Goal: Task Accomplishment & Management: Complete application form

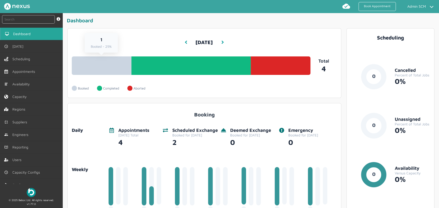
click at [114, 70] on link "1 Booked - 25%" at bounding box center [102, 66] width 60 height 18
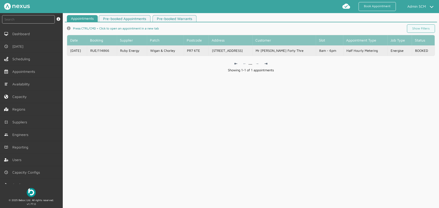
click at [180, 50] on td "Wigan & Chorley" at bounding box center [165, 50] width 37 height 10
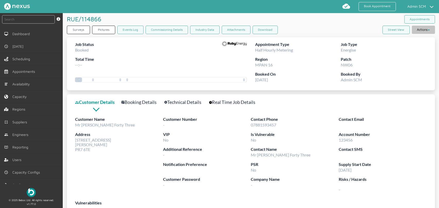
click at [431, 31] on button "Actions" at bounding box center [422, 30] width 23 height 8
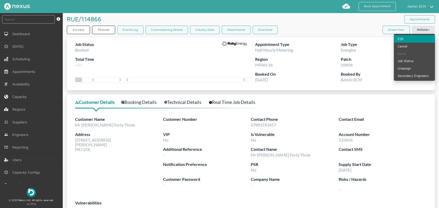
click at [415, 38] on link "Edit" at bounding box center [413, 38] width 41 height 7
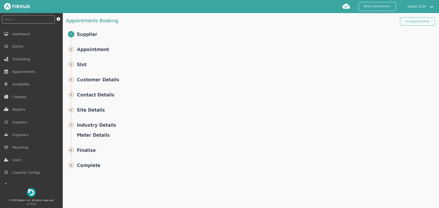
select select "8: 6422ec7fcd44966678f35e74"
select select "11: 64cb6ee7e0f1de4cb89f14ff"
select select "2: Mr"
select select "2: 2"
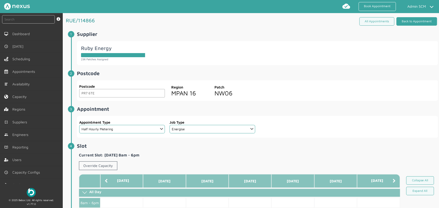
click at [408, 23] on link "Back to Appointment" at bounding box center [416, 21] width 41 height 8
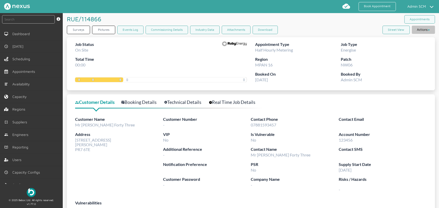
click at [413, 30] on button "Actions" at bounding box center [422, 30] width 23 height 8
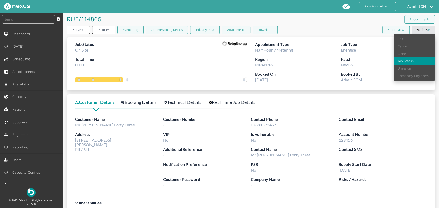
click at [413, 61] on link "Job Status" at bounding box center [413, 60] width 41 height 7
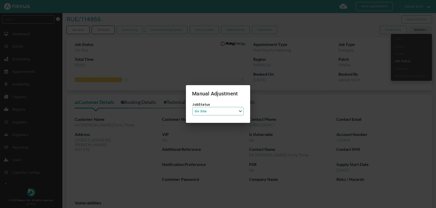
click at [234, 112] on select "Job Status Completed Started On Site On Route Aborted Booked Paused" at bounding box center [217, 111] width 51 height 8
select select "6: BOOKED"
click at [192, 107] on select "Job Status Completed Started On Site On Route Aborted Booked Paused" at bounding box center [217, 111] width 51 height 8
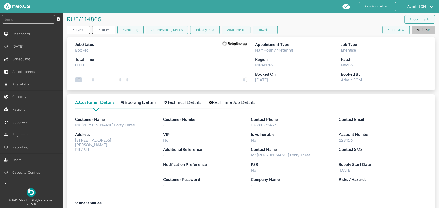
click at [420, 32] on button "Actions" at bounding box center [422, 30] width 23 height 8
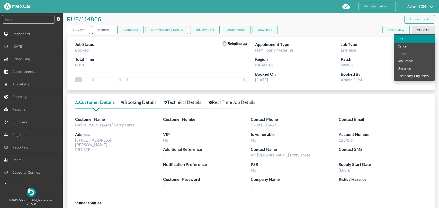
click at [412, 39] on link "Edit" at bounding box center [413, 38] width 41 height 7
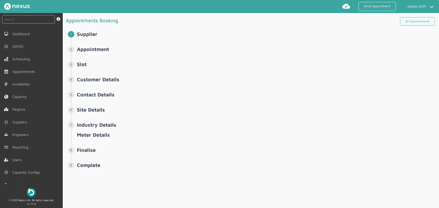
select select "8: 6422ec7fcd44966678f35e74"
select select "11: 64cb6ee7e0f1de4cb89f14ff"
select select "2: Mr"
select select "2: 2"
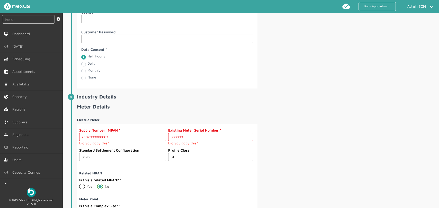
scroll to position [656, 0]
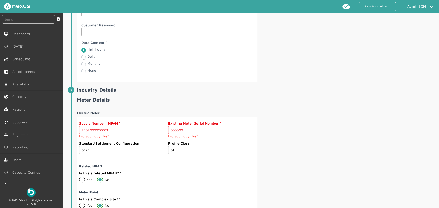
drag, startPoint x: 184, startPoint y: 128, endPoint x: 153, endPoint y: 130, distance: 30.6
click at [153, 130] on div "Supply Number: MPAN 2302000000003 Did you copy this? Existing Meter Serial Numb…" at bounding box center [166, 131] width 174 height 20
paste input "M000000043"
type input "M000000043"
click at [291, 145] on div "Electric Meter Supply Number: MPAN 2302000000003 Did you copy this? Existing Me…" at bounding box center [257, 177] width 361 height 141
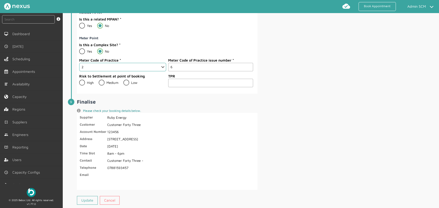
scroll to position [816, 0]
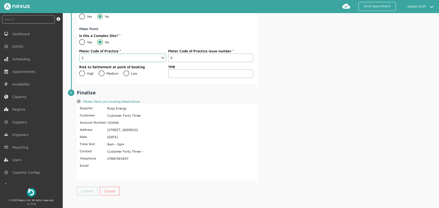
click at [84, 189] on link "Update" at bounding box center [87, 191] width 21 height 9
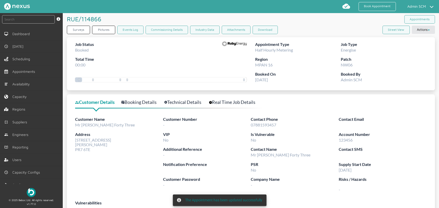
click at [187, 101] on link "Technical Details" at bounding box center [185, 102] width 43 height 7
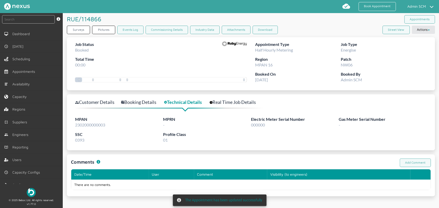
drag, startPoint x: 271, startPoint y: 126, endPoint x: 227, endPoint y: 128, distance: 43.7
click at [227, 128] on div "MPAN 2302000000003 MPRN - Electric Meter Serial Number 000000 Gas Meter Serial …" at bounding box center [250, 131] width 351 height 30
click at [292, 125] on div "Electric Meter Serial Number 000000" at bounding box center [295, 123] width 88 height 15
click at [266, 126] on div "Electric Meter Serial Number 000000" at bounding box center [295, 123] width 88 height 15
drag, startPoint x: 251, startPoint y: 126, endPoint x: 260, endPoint y: 125, distance: 9.3
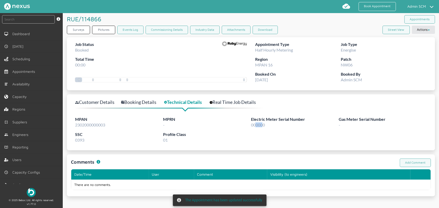
click at [260, 125] on span "000000" at bounding box center [258, 125] width 14 height 5
click at [265, 124] on div "Electric Meter Serial Number 000000" at bounding box center [295, 123] width 88 height 15
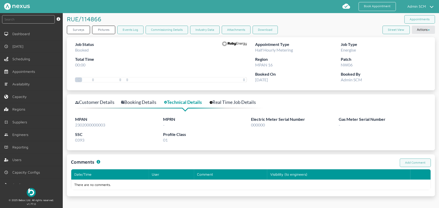
drag, startPoint x: 263, startPoint y: 125, endPoint x: 247, endPoint y: 125, distance: 15.7
click at [247, 125] on div "MPAN 2302000000003 MPRN - Electric Meter Serial Number 000000 Gas Meter Serial …" at bounding box center [250, 131] width 351 height 30
click at [258, 126] on span "000000" at bounding box center [258, 125] width 14 height 5
drag, startPoint x: 264, startPoint y: 126, endPoint x: 245, endPoint y: 126, distance: 19.3
click at [245, 126] on div "MPAN 2302000000003 MPRN - Electric Meter Serial Number 000000 Gas Meter Serial …" at bounding box center [250, 131] width 351 height 30
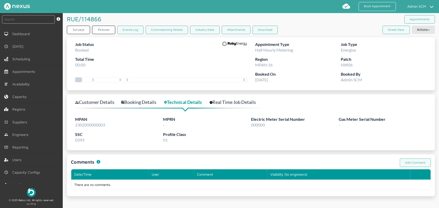
click at [240, 122] on label "MPRN" at bounding box center [207, 119] width 88 height 6
click at [416, 32] on button "Actions" at bounding box center [422, 30] width 23 height 8
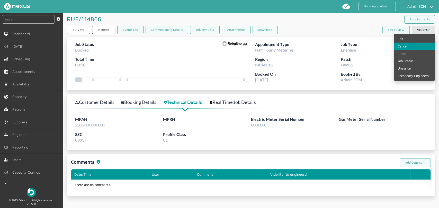
click at [410, 46] on link "Cancel" at bounding box center [413, 46] width 41 height 7
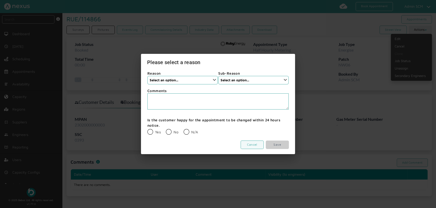
click at [216, 83] on select "Select an option... None Supplier Cancellation Installer Cancellation Customer …" at bounding box center [182, 80] width 70 height 8
select select "1: None"
click at [147, 76] on select "Select an option... None Supplier Cancellation Installer Cancellation Customer …" at bounding box center [182, 80] width 70 height 8
click at [232, 84] on select "Select an option... None" at bounding box center [253, 80] width 70 height 8
select select "1: None"
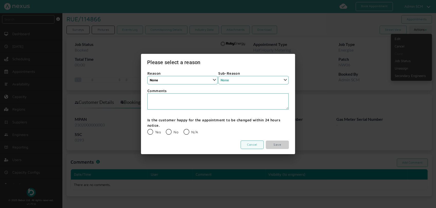
click at [218, 76] on select "Select an option... None" at bounding box center [253, 80] width 70 height 8
click at [187, 131] on label "N/A" at bounding box center [191, 132] width 14 height 4
click at [184, 129] on input "N/A" at bounding box center [183, 129] width 0 height 0
radio input "true"
click at [288, 143] on link "Save" at bounding box center [277, 145] width 23 height 8
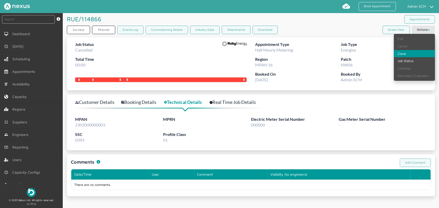
click at [404, 53] on link "Clone" at bounding box center [413, 53] width 41 height 7
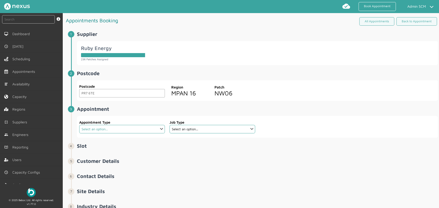
click at [142, 133] on select "Select an option... Additional Work Check Meter Electric Vehicle Emergency Exch…" at bounding box center [122, 129] width 86 height 8
select select "7: 6422ec7fcd44966678f35e74"
click at [79, 125] on select "Select an option... Additional Work Check Meter Electric Vehicle Emergency Exch…" at bounding box center [122, 129] width 86 height 8
click at [197, 131] on select "Select an option... Communication Device Exchange De-Energise Energise Meter Ex…" at bounding box center [212, 129] width 86 height 8
select select "3: 64cb6ee7e0f1de4cb89f14ff"
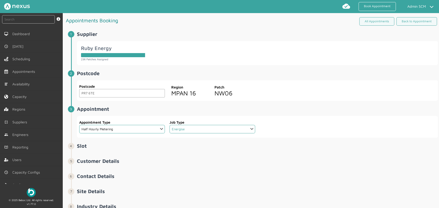
click at [169, 125] on select "Select an option... Communication Device Exchange De-Energise Energise Meter Ex…" at bounding box center [212, 129] width 86 height 8
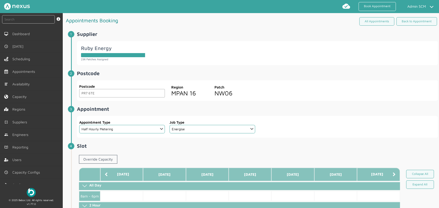
click at [318, 114] on span "Appointment ️️️ Appointment Type Select an option... Additional Work Check Mete…" at bounding box center [257, 122] width 361 height 32
click at [94, 156] on link "Override Capacity" at bounding box center [98, 159] width 38 height 9
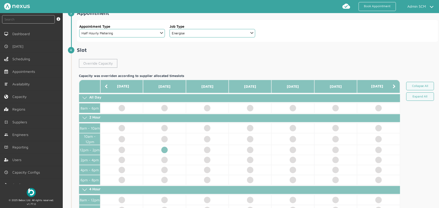
scroll to position [114, 0]
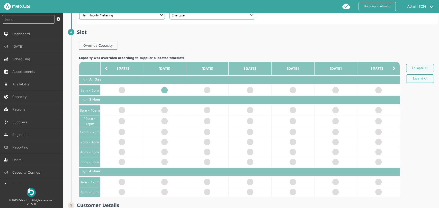
click at [163, 90] on td at bounding box center [164, 90] width 43 height 10
select select "2: Mr"
select select "2: 2"
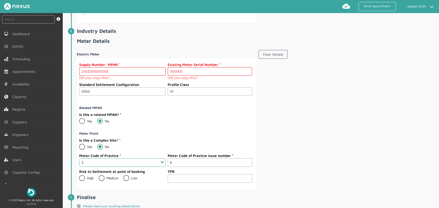
scroll to position [713, 0]
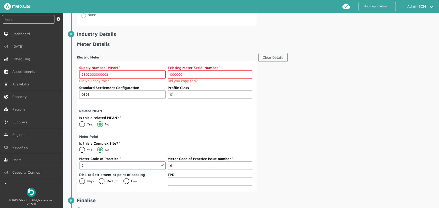
drag, startPoint x: 186, startPoint y: 71, endPoint x: 166, endPoint y: 71, distance: 19.3
click at [168, 71] on input "000000" at bounding box center [210, 74] width 84 height 8
paste input "M000000043"
type input "M000000043"
click at [176, 115] on div "Is this a related MPAN? Yes No" at bounding box center [165, 122] width 173 height 15
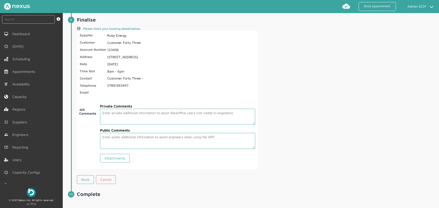
scroll to position [894, 0]
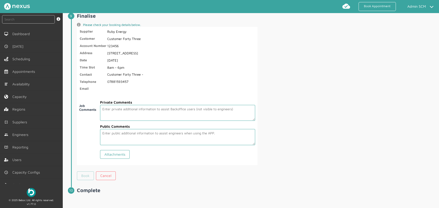
click at [86, 172] on link "Book" at bounding box center [85, 176] width 17 height 9
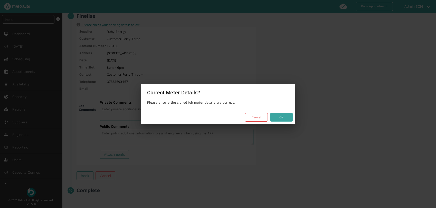
click at [280, 115] on button "OK" at bounding box center [281, 117] width 23 height 8
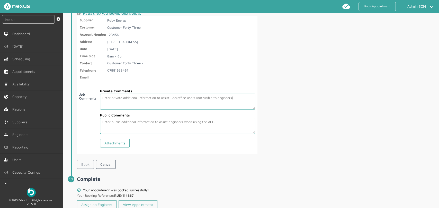
scroll to position [919, 0]
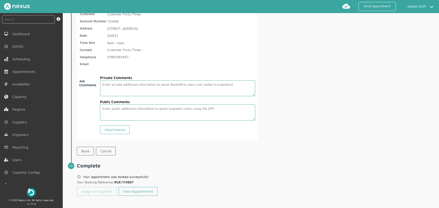
click at [87, 190] on link "Assign an Engineer" at bounding box center [97, 191] width 40 height 9
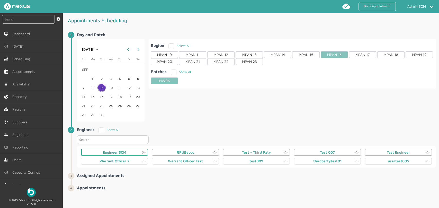
click at [124, 149] on div "Engineer SCM (4)" at bounding box center [114, 152] width 67 height 7
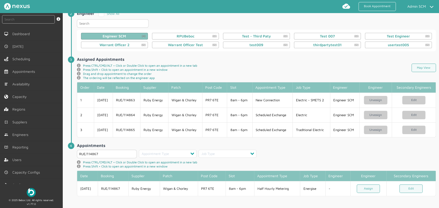
scroll to position [117, 0]
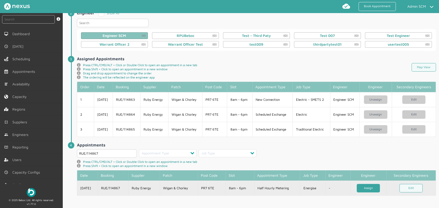
click at [368, 186] on link "Assign" at bounding box center [367, 188] width 23 height 8
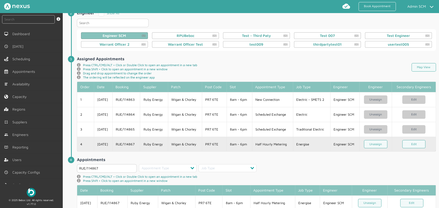
click at [195, 145] on td "Wigan & Chorley" at bounding box center [185, 144] width 34 height 15
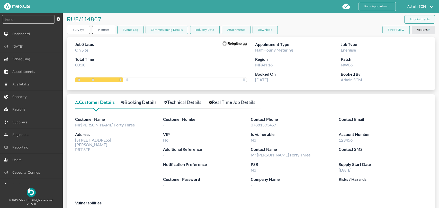
click at [182, 99] on link "Technical Details" at bounding box center [185, 102] width 43 height 7
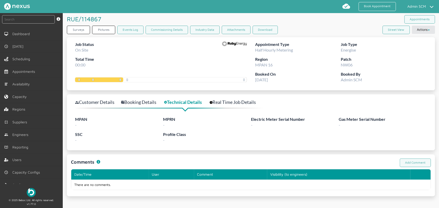
click at [98, 101] on link "Customer Details" at bounding box center [97, 102] width 45 height 7
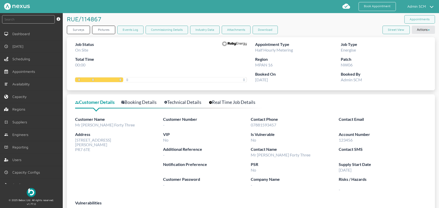
click at [179, 101] on link "Technical Details" at bounding box center [185, 102] width 43 height 7
click at [178, 105] on link "Technical Details" at bounding box center [185, 102] width 43 height 7
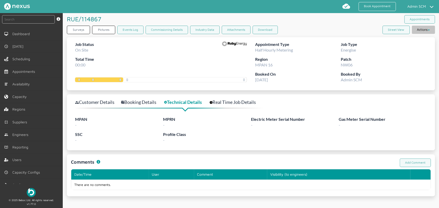
click at [426, 27] on button "Actions" at bounding box center [422, 30] width 23 height 8
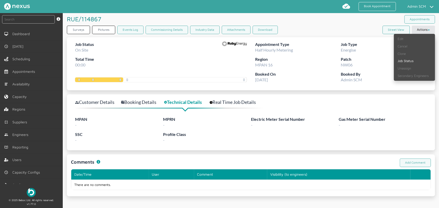
click at [303, 35] on div "Surveys Pictures Events Log Commissioning Details Industry Data Attachments Dow…" at bounding box center [251, 31] width 368 height 11
click at [305, 88] on div "Appointment Type Half Hourly Metering Job Type Energise Region MPAN 16 Patch NW…" at bounding box center [339, 63] width 176 height 53
click at [312, 114] on div "Customer Details Booking Details Technical Details Real Time Job Details MPAN -…" at bounding box center [251, 123] width 368 height 56
click at [126, 103] on link "Booking Details" at bounding box center [141, 102] width 41 height 7
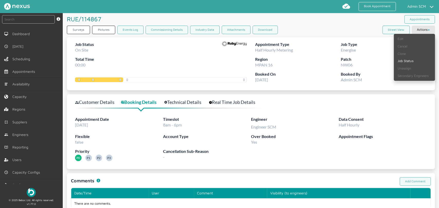
click at [104, 99] on link "Customer Details" at bounding box center [97, 102] width 45 height 7
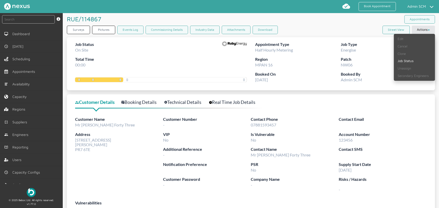
click at [139, 105] on link "Booking Details" at bounding box center [141, 102] width 41 height 7
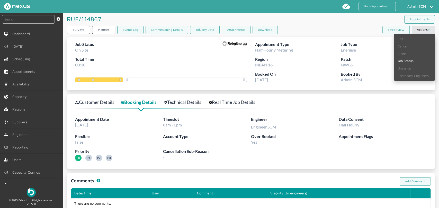
click at [183, 105] on link "Technical Details" at bounding box center [185, 102] width 43 height 7
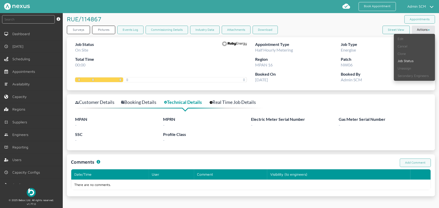
click at [91, 105] on link "Customer Details" at bounding box center [97, 102] width 45 height 7
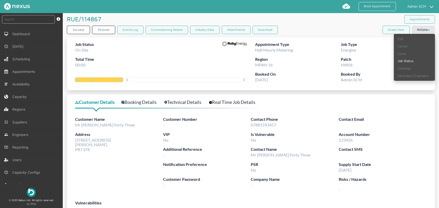
click at [328, 27] on div "Surveys Pictures Events Log Commissioning Details Industry Data Attachments Dow…" at bounding box center [251, 31] width 368 height 11
click at [373, 134] on label "Account Number" at bounding box center [382, 135] width 88 height 6
click at [421, 28] on button "Actions" at bounding box center [422, 30] width 23 height 8
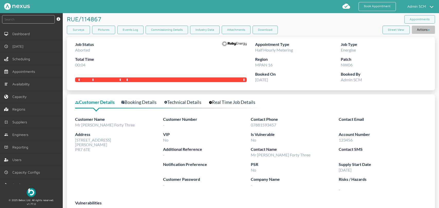
click at [415, 31] on button "Actions" at bounding box center [422, 30] width 23 height 8
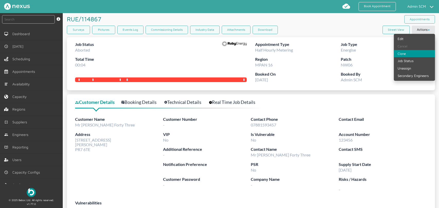
click at [410, 52] on link "Clone" at bounding box center [413, 53] width 41 height 7
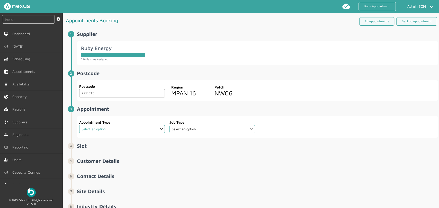
click at [146, 127] on select "Select an option... Additional Work Check Meter Electric Vehicle Emergency Exch…" at bounding box center [122, 129] width 86 height 8
select select "7: 6422ec7fcd44966678f35e74"
click at [79, 125] on select "Select an option... Additional Work Check Meter Electric Vehicle Emergency Exch…" at bounding box center [122, 129] width 86 height 8
click at [250, 129] on select "Select an option... Communication Device Exchange De-Energise Energise Meter Ex…" at bounding box center [212, 129] width 86 height 8
select select "3: 64cb6ee7e0f1de4cb89f14ff"
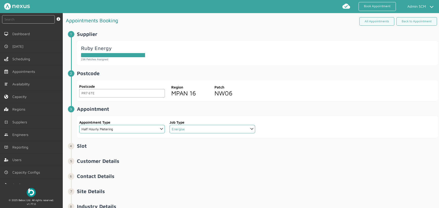
click at [169, 125] on select "Select an option... Communication Device Exchange De-Energise Energise Meter Ex…" at bounding box center [212, 129] width 86 height 8
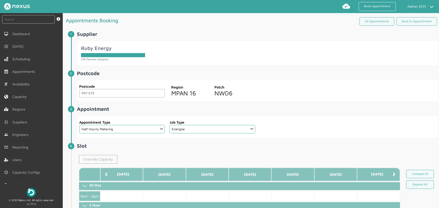
click at [109, 160] on link "Override Capacity" at bounding box center [98, 159] width 38 height 9
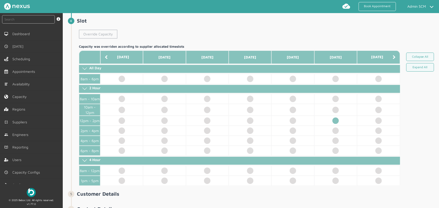
scroll to position [143, 0]
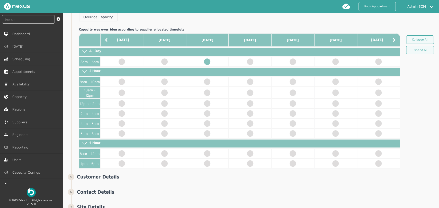
click at [207, 61] on td at bounding box center [207, 62] width 43 height 10
select select "2: Mr"
select select "2: 2"
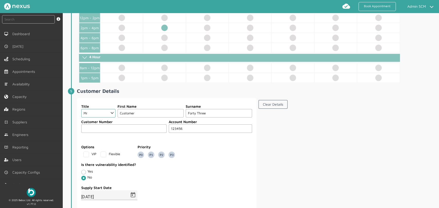
scroll to position [257, 0]
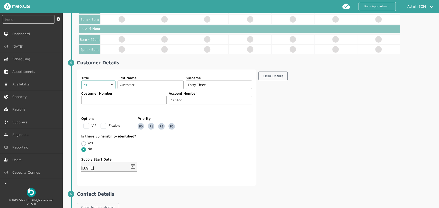
click at [112, 85] on select "Choose Dr Mr Mrs Miss Ms [PERSON_NAME][DEMOGRAPHIC_DATA]" at bounding box center [98, 85] width 34 height 8
click at [127, 85] on input "Customer" at bounding box center [150, 85] width 66 height 8
click at [207, 83] on input "Forty Three" at bounding box center [219, 85] width 66 height 8
click at [219, 139] on fieldset "Is there vulnerability identified? Yes No" at bounding box center [166, 143] width 171 height 23
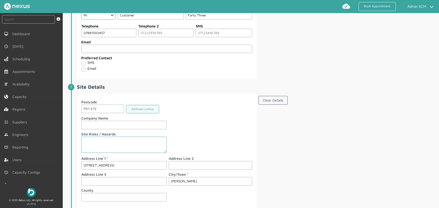
scroll to position [485, 0]
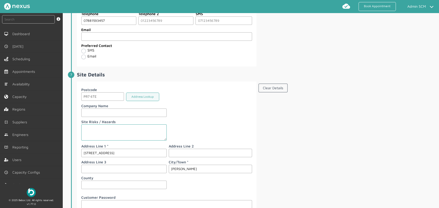
click at [202, 96] on div "Postcode PR7 6TE Address Lookup" at bounding box center [166, 94] width 171 height 14
click at [157, 154] on input "43 Customer Road" at bounding box center [123, 153] width 85 height 8
click at [234, 116] on div at bounding box center [208, 111] width 85 height 16
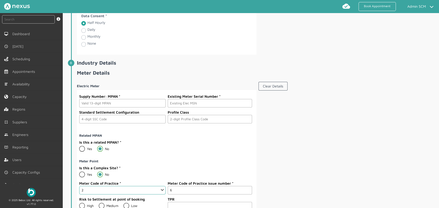
scroll to position [685, 0]
click at [130, 101] on input "text" at bounding box center [122, 103] width 86 height 8
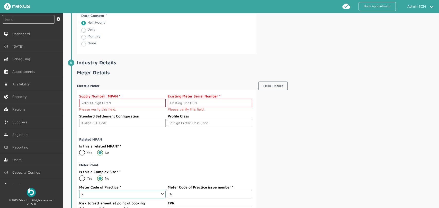
click at [341, 148] on section "Clear Details" at bounding box center [347, 150] width 179 height 141
click at [94, 100] on input "text" at bounding box center [122, 103] width 86 height 8
paste input "2302000000003"
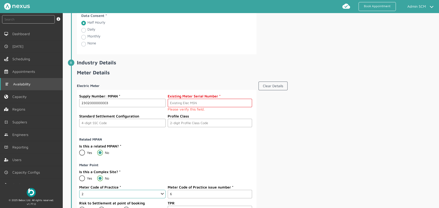
type input "2302000000003"
click at [205, 104] on input "text" at bounding box center [210, 103] width 84 height 8
paste input "M000000043"
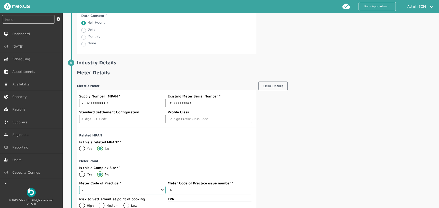
type input "M000000043"
click at [89, 117] on input "text" at bounding box center [122, 119] width 86 height 8
type input "0393"
click at [168, 117] on input "text" at bounding box center [210, 119] width 84 height 8
type input "01"
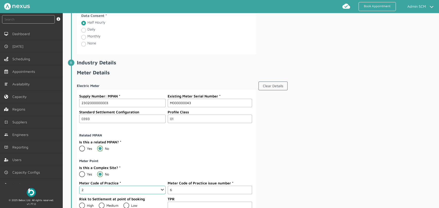
click at [157, 145] on div "Yes No" at bounding box center [122, 148] width 86 height 6
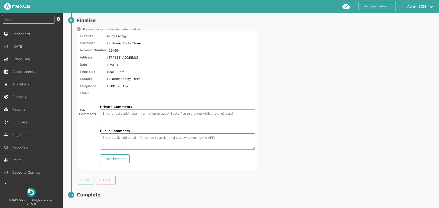
scroll to position [894, 0]
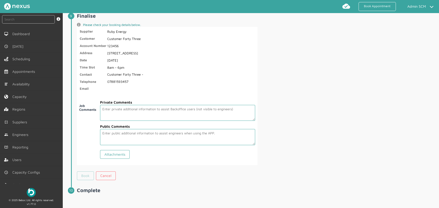
click at [85, 172] on link "Book" at bounding box center [85, 176] width 17 height 9
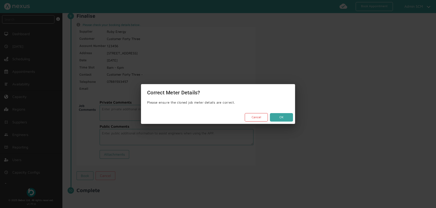
click at [286, 118] on button "OK" at bounding box center [281, 117] width 23 height 8
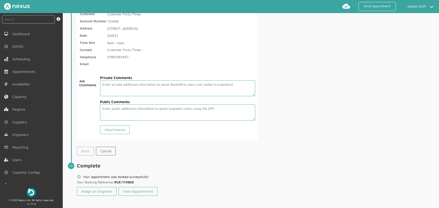
scroll to position [919, 0]
click at [99, 189] on link "Assign an Engineer" at bounding box center [97, 191] width 40 height 9
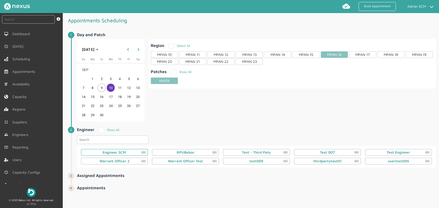
click at [125, 151] on div "Engineer SCM (0)" at bounding box center [114, 153] width 23 height 4
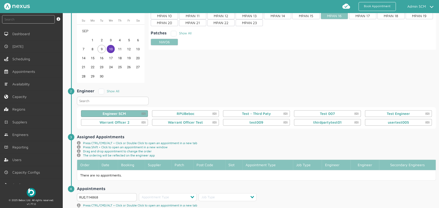
scroll to position [82, 0]
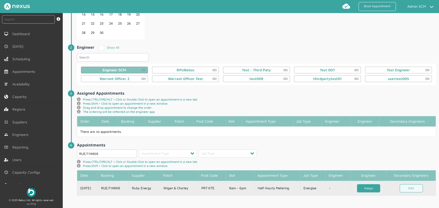
click at [360, 188] on link "Assign" at bounding box center [368, 188] width 23 height 8
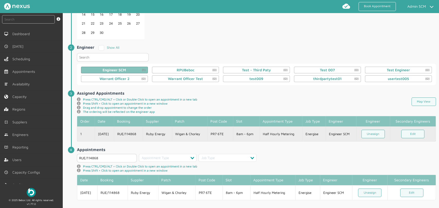
click at [174, 134] on td "Wigan & Chorley" at bounding box center [189, 134] width 35 height 15
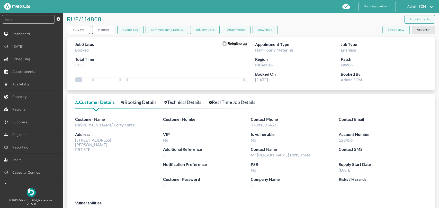
click at [194, 104] on link "Technical Details" at bounding box center [185, 102] width 43 height 7
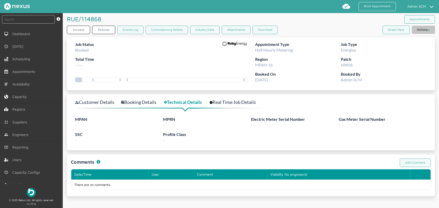
click at [426, 29] on button "Actions" at bounding box center [422, 30] width 23 height 8
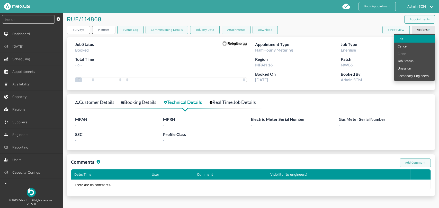
click at [409, 40] on link "Edit" at bounding box center [413, 38] width 41 height 7
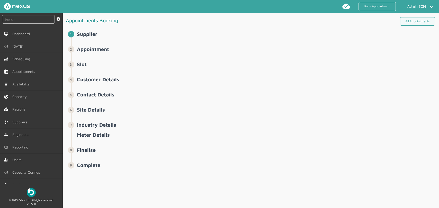
select select "8: 6422ec7fcd44966678f35e74"
select select "11: 64cb6ee7e0f1de4cb89f14ff"
select select "2: Mr"
select select "2: 2"
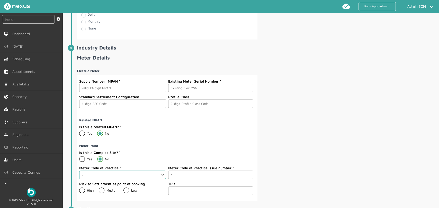
scroll to position [713, 0]
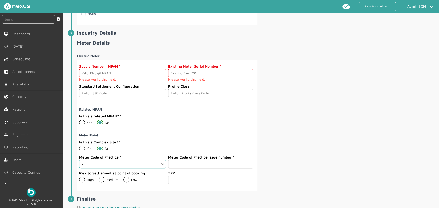
click at [280, 92] on div "Electric Meter Supply Number: MPAN Please verify this field. Existing Meter Ser…" at bounding box center [257, 120] width 361 height 141
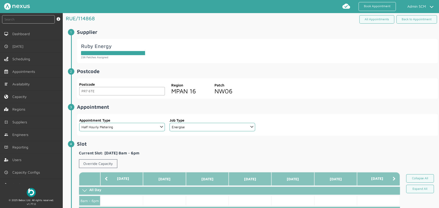
scroll to position [0, 0]
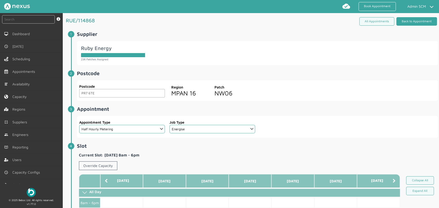
click at [406, 22] on link "Back to Appointment" at bounding box center [416, 21] width 41 height 8
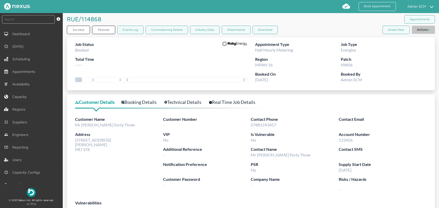
click at [419, 31] on button "Actions" at bounding box center [422, 30] width 23 height 8
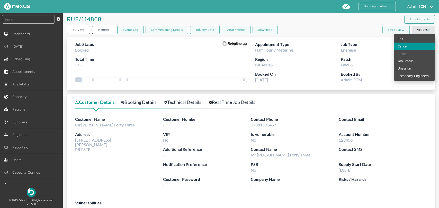
click at [412, 48] on link "Cancel" at bounding box center [413, 46] width 41 height 7
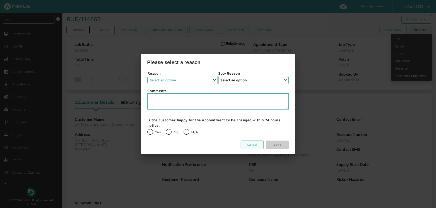
click at [212, 83] on select "Select an option... None Supplier Cancellation Installer Cancellation Customer …" at bounding box center [182, 80] width 70 height 8
select select "1: None"
click at [147, 76] on select "Select an option... None Supplier Cancellation Installer Cancellation Customer …" at bounding box center [182, 80] width 70 height 8
click at [237, 80] on select "Select an option... None" at bounding box center [253, 80] width 70 height 8
select select "1: None"
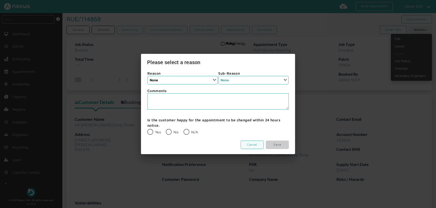
click at [218, 76] on select "Select an option... None" at bounding box center [253, 80] width 70 height 8
click at [185, 132] on label "N/A" at bounding box center [191, 132] width 14 height 4
click at [184, 129] on input "N/A" at bounding box center [183, 129] width 0 height 0
radio input "true"
click at [275, 148] on link "Save" at bounding box center [277, 145] width 23 height 8
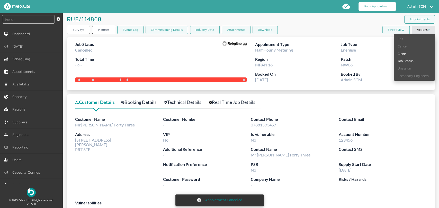
click at [381, 4] on link "Book Appointment" at bounding box center [376, 6] width 37 height 9
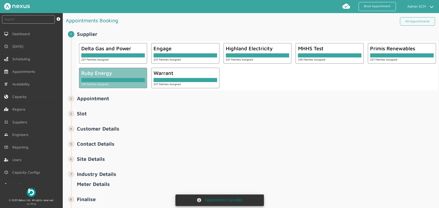
click at [97, 78] on div at bounding box center [112, 80] width 63 height 4
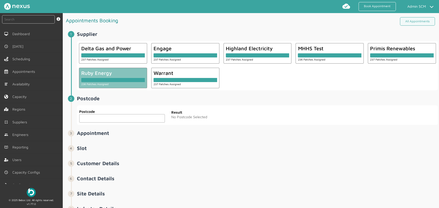
click at [109, 116] on input "text" at bounding box center [122, 118] width 86 height 8
paste input "PR7 6TE"
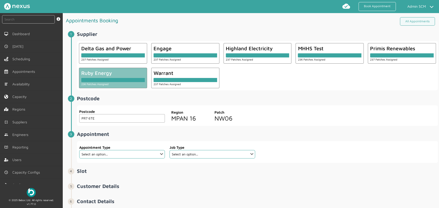
type input "PR7 6TE"
click at [262, 118] on div "Postcode PR7 6TE Postcode Region MPAN 16 Patch NW06" at bounding box center [257, 116] width 361 height 21
click at [160, 153] on select "Select an option... Additional Work Check Meter Electric Vehicle Emergency Exch…" at bounding box center [122, 154] width 86 height 8
select select "7: 6422ec7fcd44966678f35e74"
click at [79, 150] on select "Select an option... Additional Work Check Meter Electric Vehicle Emergency Exch…" at bounding box center [122, 154] width 86 height 8
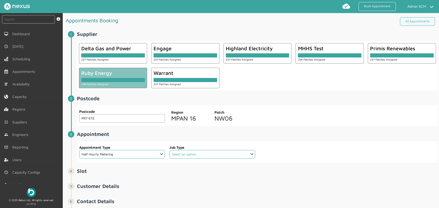
click at [212, 152] on select "Select an option... Communication Device Exchange De-Energise Energise Meter Ex…" at bounding box center [212, 154] width 86 height 8
select select "3: 64cb6ee7e0f1de4cb89f14ff"
click at [169, 150] on select "Select an option... Communication Device Exchange De-Energise Energise Meter Ex…" at bounding box center [212, 154] width 86 height 8
click at [314, 126] on app-post-code-form "Postcode PR7 6TE Postcode Region MPAN 16 Patch NW06" at bounding box center [257, 116] width 361 height 21
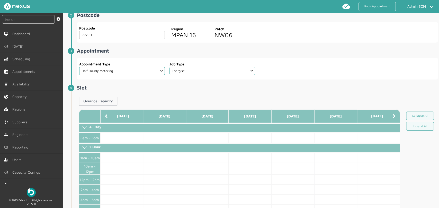
scroll to position [114, 0]
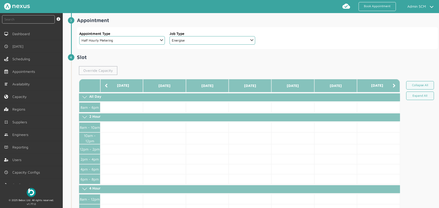
click at [103, 71] on link "Override Capacity" at bounding box center [98, 70] width 38 height 9
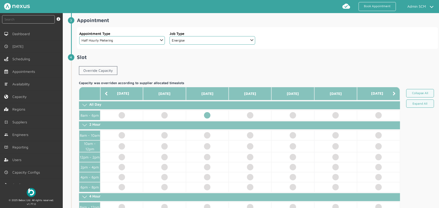
click at [207, 113] on td at bounding box center [207, 115] width 43 height 10
click at [215, 59] on h2 "Slot ️️️" at bounding box center [257, 57] width 361 height 6
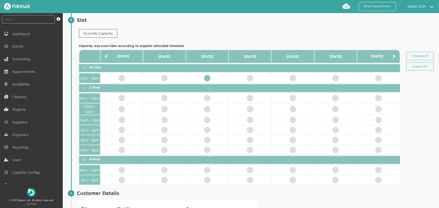
scroll to position [228, 0]
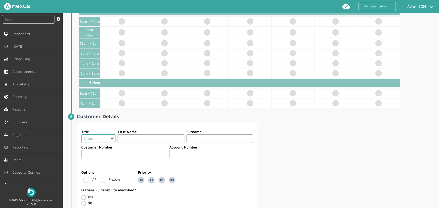
click at [98, 139] on select "Choose Dr Mr Mrs Miss Ms [PERSON_NAME][DEMOGRAPHIC_DATA]" at bounding box center [98, 139] width 34 height 8
select select "2: Mr"
click at [81, 135] on select "Choose Dr Mr Mrs Miss Ms [PERSON_NAME][DEMOGRAPHIC_DATA]" at bounding box center [98, 139] width 34 height 8
click at [122, 139] on input "text" at bounding box center [150, 139] width 67 height 8
type input "Customer"
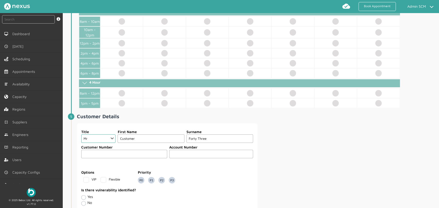
type input "Forty Three"
click at [177, 155] on input "text" at bounding box center [211, 154] width 84 height 8
type input "123456"
click at [293, 154] on div "Title Choose Dr Mr Mrs Miss Ms Mx Sir Lady First Name Customer Surname Forty Th…" at bounding box center [257, 182] width 361 height 116
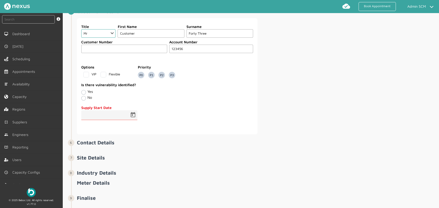
scroll to position [342, 0]
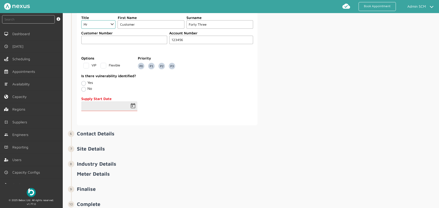
click at [125, 102] on div at bounding box center [104, 106] width 46 height 10
click at [132, 109] on span "Open calendar" at bounding box center [133, 106] width 12 height 12
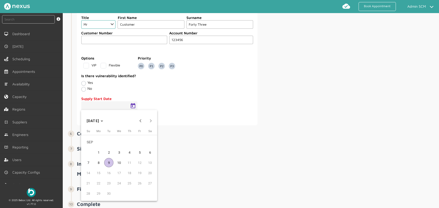
click at [108, 152] on span "2" at bounding box center [108, 152] width 9 height 9
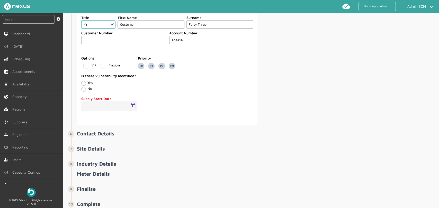
type input "02/09/2025"
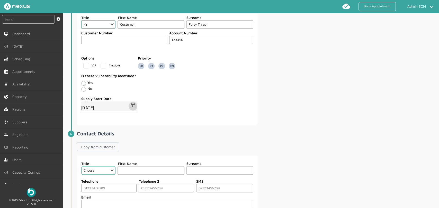
click at [218, 123] on section "Title Choose Dr Mr Mrs Miss Ms Mx Sir Lady First Name Customer Surname Forty Th…" at bounding box center [167, 67] width 180 height 116
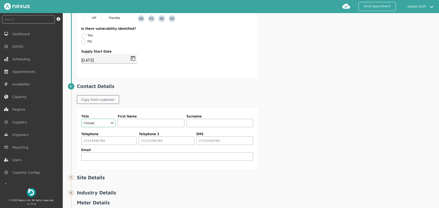
scroll to position [400, 0]
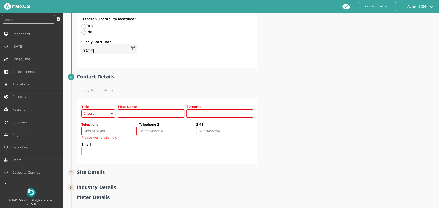
click at [95, 89] on link "Copy from customer" at bounding box center [98, 90] width 42 height 9
select select "2: Mr"
type input "Customer"
type input "Forty Three"
click at [101, 131] on input "tel" at bounding box center [108, 131] width 55 height 8
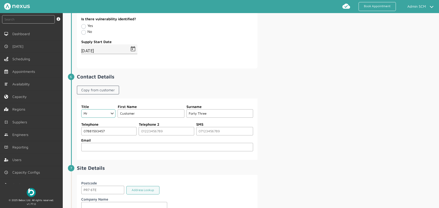
type input "07881593457"
click at [231, 165] on h2 "Site Details" at bounding box center [257, 168] width 361 height 6
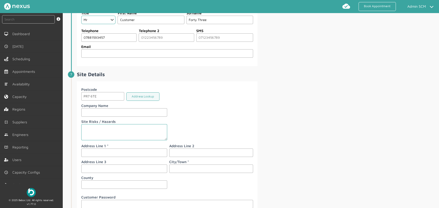
scroll to position [514, 0]
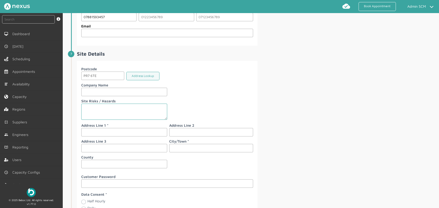
click at [91, 134] on input "text" at bounding box center [124, 132] width 86 height 8
type input "[STREET_ADDRESS]"
type input "[PERSON_NAME]"
click at [310, 144] on div "Postcode PR7 6TE Address Lookup Company Name Site Risks / Hazards Address Line …" at bounding box center [257, 147] width 361 height 173
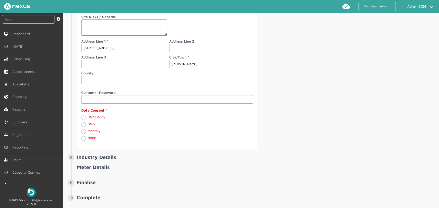
scroll to position [599, 0]
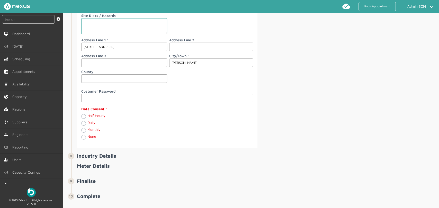
click at [87, 116] on label "Half Hourly" at bounding box center [96, 116] width 18 height 4
click at [85, 116] on Hourly "Half Hourly" at bounding box center [83, 116] width 4 height 5
radio Hourly "true"
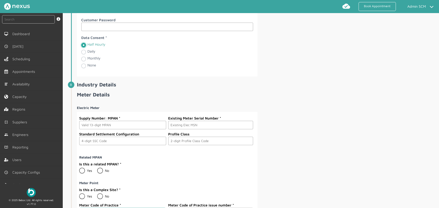
scroll to position [685, 0]
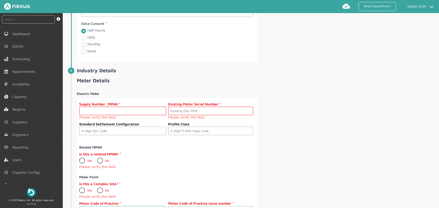
click at [123, 107] on input "text" at bounding box center [122, 111] width 87 height 8
paste input "2302000000003"
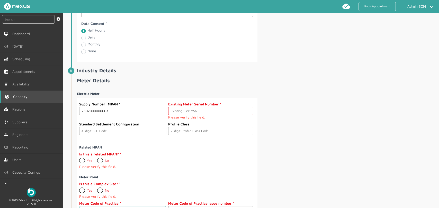
type input "2302000000003"
click at [197, 109] on input "text" at bounding box center [210, 111] width 85 height 8
paste input "M000000043"
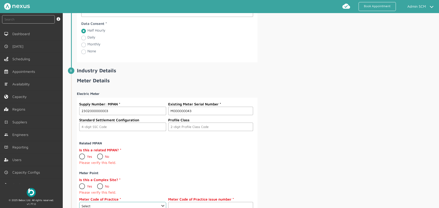
type input "M000000043"
click at [121, 123] on input "text" at bounding box center [122, 127] width 87 height 8
type input "0393"
click at [177, 126] on input "text" at bounding box center [210, 127] width 85 height 8
type input "01"
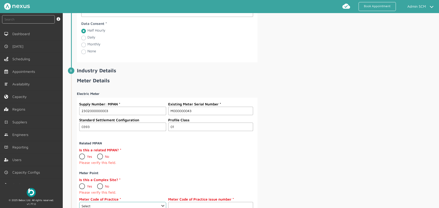
click at [168, 155] on div "Is this a related MPAN? Yes No Please verify this field." at bounding box center [166, 157] width 174 height 20
click at [100, 155] on label "No" at bounding box center [103, 157] width 12 height 4
click at [97, 155] on input "No" at bounding box center [97, 155] width 0 height 0
radio input "true"
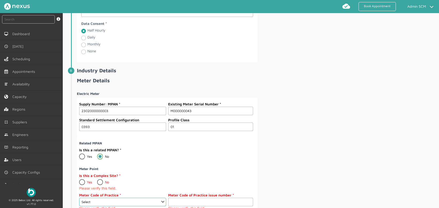
click at [99, 180] on label "No" at bounding box center [103, 182] width 12 height 4
click at [97, 180] on input "No" at bounding box center [97, 180] width 0 height 0
radio input "true"
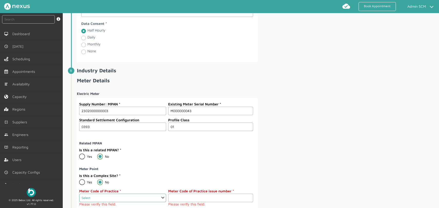
click at [159, 194] on select "Select 1 2 3 4 5 6 7 8 9 10 11" at bounding box center [122, 198] width 87 height 8
select select "2: 2"
click at [79, 194] on select "Select 1 2 3 4 5 6 7 8 9 10 11" at bounding box center [122, 198] width 87 height 8
click at [247, 195] on input "1" at bounding box center [210, 198] width 85 height 8
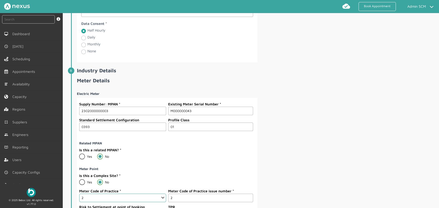
click at [247, 195] on input "2" at bounding box center [210, 198] width 85 height 8
click at [247, 195] on input "3" at bounding box center [210, 198] width 85 height 8
click at [247, 195] on input "4" at bounding box center [210, 198] width 85 height 8
click at [247, 195] on input "5" at bounding box center [210, 198] width 85 height 8
type input "6"
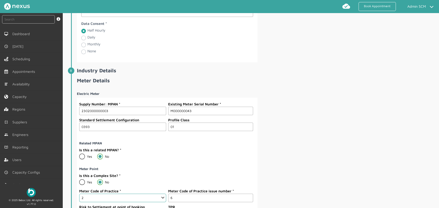
click at [247, 195] on input "6" at bounding box center [210, 198] width 85 height 8
click at [223, 173] on div "Is this a Complex Site? Yes No" at bounding box center [166, 180] width 174 height 15
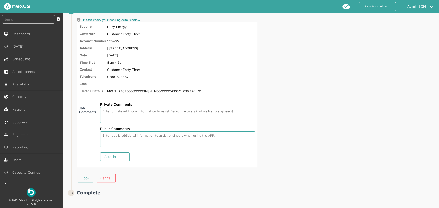
scroll to position [909, 0]
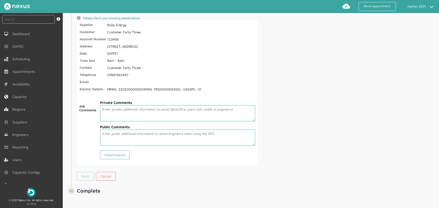
click at [81, 172] on link "Book" at bounding box center [85, 176] width 17 height 9
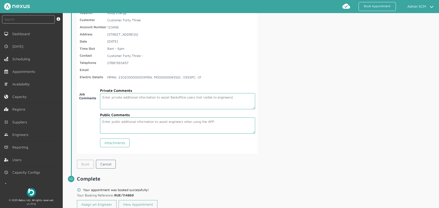
scroll to position [933, 0]
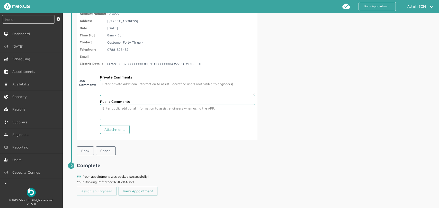
click at [85, 192] on link "Assign an Engineer" at bounding box center [97, 191] width 40 height 9
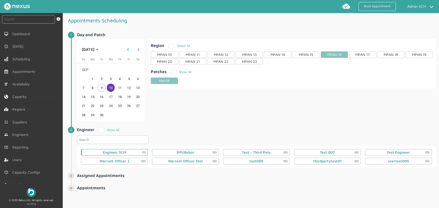
click at [128, 151] on div "Engineer SCM (1)" at bounding box center [114, 152] width 67 height 7
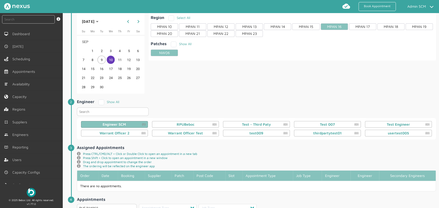
scroll to position [82, 0]
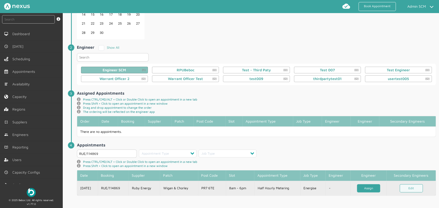
click at [365, 188] on link "Assign" at bounding box center [368, 188] width 23 height 8
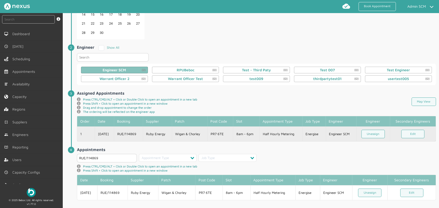
click at [221, 134] on td "PR7 6TE" at bounding box center [220, 134] width 26 height 15
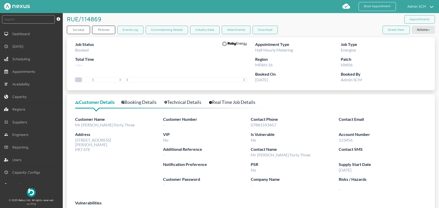
click at [188, 100] on link "Technical Details" at bounding box center [185, 102] width 43 height 7
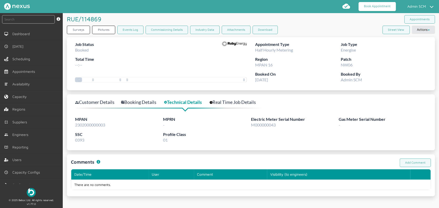
click at [384, 5] on link "Book Appointment" at bounding box center [376, 6] width 37 height 9
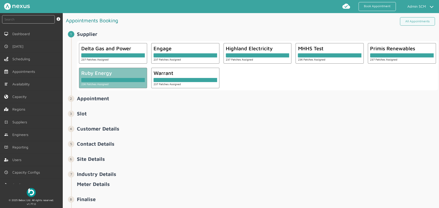
click at [115, 84] on div "236 Patches Assigned" at bounding box center [112, 84] width 63 height 4
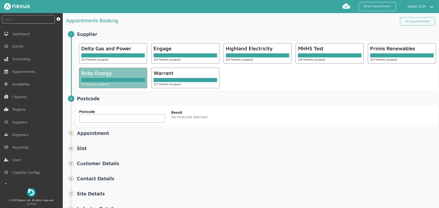
click at [124, 114] on input "text" at bounding box center [122, 118] width 86 height 8
paste input "PR7 6TE"
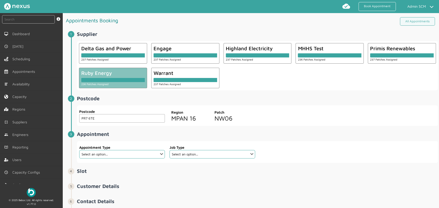
type input "PR7 6TE"
click at [179, 130] on li "Postcode ️️️ Postcode PR7 6TE Postcode Region MPAN 16 Patch NW06" at bounding box center [254, 114] width 367 height 36
click at [161, 158] on select "Select an option... Additional Work Check Meter Electric Vehicle Emergency Exch…" at bounding box center [122, 154] width 86 height 8
select select "14: 5e6b4c2e4fc5f2587355e76f"
click at [79, 150] on select "Select an option... Additional Work Check Meter Electric Vehicle Emergency Exch…" at bounding box center [122, 154] width 86 height 8
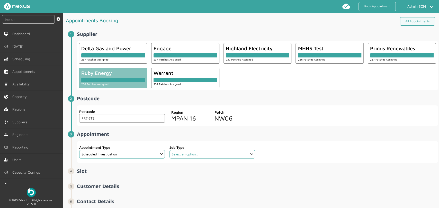
click at [250, 155] on select "Select an option... De-energise De-energise / Energise Smart De-energise / Ener…" at bounding box center [212, 154] width 86 height 8
select select "6: 5e765c5c2921cf3754cdace5"
click at [169, 150] on select "Select an option... De-energise De-energise / Energise Smart De-energise / Ener…" at bounding box center [212, 154] width 86 height 8
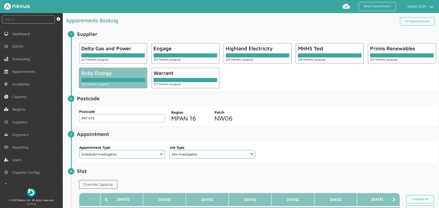
click at [298, 143] on div at bounding box center [347, 152] width 180 height 22
click at [107, 183] on link "Override Capacity" at bounding box center [98, 184] width 38 height 9
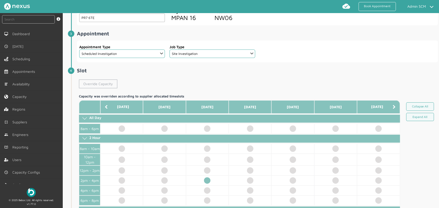
scroll to position [114, 0]
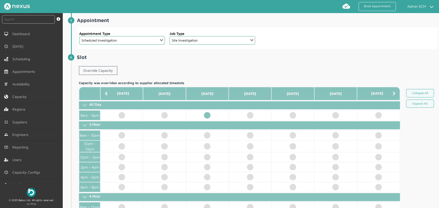
click at [208, 116] on td at bounding box center [207, 115] width 43 height 10
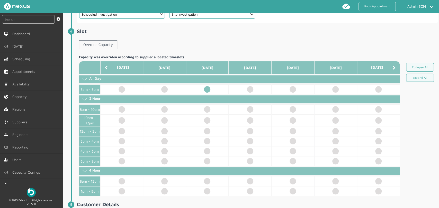
scroll to position [228, 0]
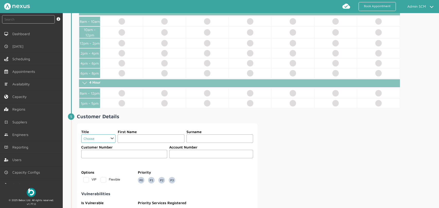
click at [108, 136] on select "Choose Dr Mr Mrs Miss Ms [PERSON_NAME][DEMOGRAPHIC_DATA]" at bounding box center [98, 139] width 34 height 8
select select "2: Mr"
click at [81, 135] on select "Choose Dr Mr Mrs Miss Ms [PERSON_NAME][DEMOGRAPHIC_DATA]" at bounding box center [98, 139] width 34 height 8
click at [128, 140] on input "text" at bounding box center [150, 139] width 67 height 8
type input "Customer"
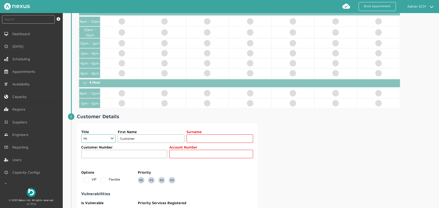
click at [203, 135] on input "text" at bounding box center [219, 139] width 67 height 8
type input "Fifty One"
click at [332, 128] on div "Title Choose Dr Mr Mrs Miss Ms [PERSON_NAME] Sir [DEMOGRAPHIC_DATA] First Name …" at bounding box center [257, 198] width 361 height 149
click at [214, 157] on input "text" at bounding box center [211, 154] width 84 height 8
type input "456789"
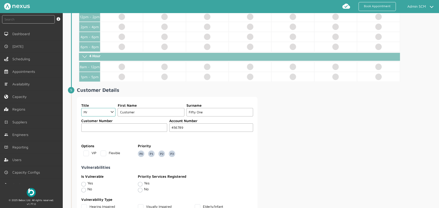
scroll to position [342, 0]
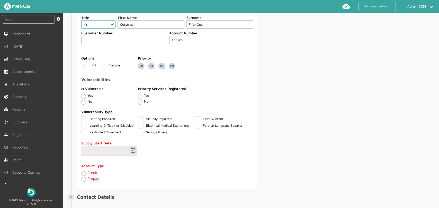
click at [130, 151] on span "Open calendar" at bounding box center [133, 151] width 12 height 12
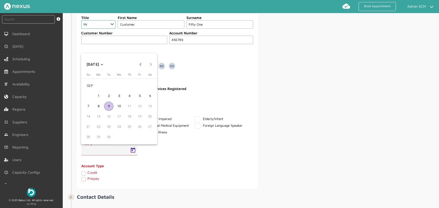
click at [98, 96] on span "1" at bounding box center [98, 95] width 9 height 9
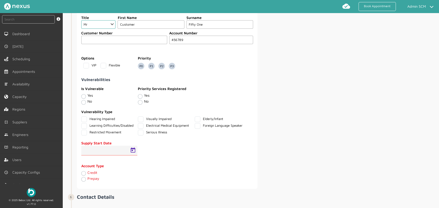
type input "[DATE]"
click at [86, 172] on div "Credit" at bounding box center [124, 174] width 86 height 6
click at [87, 172] on label "Credit" at bounding box center [92, 173] width 10 height 4
click at [83, 172] on input "Credit" at bounding box center [83, 173] width 4 height 5
radio input "true"
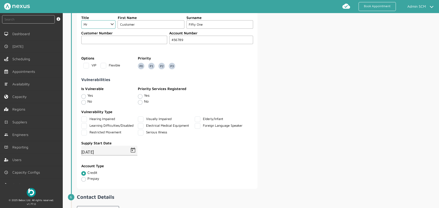
click at [337, 152] on div "Title Choose Dr Mr Mrs Miss Ms [PERSON_NAME] Sir [DEMOGRAPHIC_DATA] First Name …" at bounding box center [257, 99] width 361 height 180
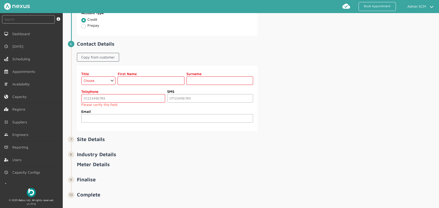
scroll to position [501, 0]
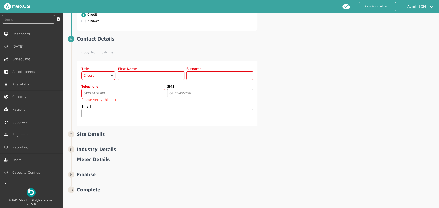
click at [96, 50] on link "Copy from customer" at bounding box center [98, 52] width 42 height 9
select select "2: Mr"
type input "Customer"
type input "Fifty One"
click at [92, 92] on input "tel" at bounding box center [123, 93] width 84 height 8
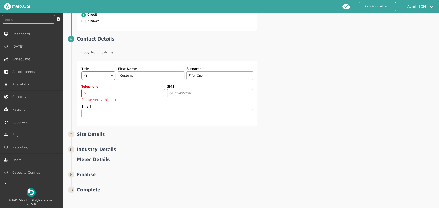
scroll to position [497, 0]
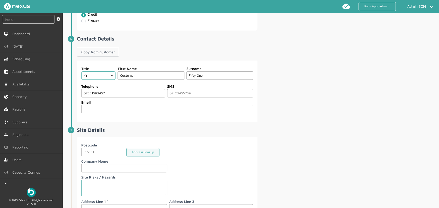
type input "07881593457"
click at [276, 99] on div "Title Choose Dr Mr Mrs Miss Ms [PERSON_NAME] Sir [DEMOGRAPHIC_DATA] First Name …" at bounding box center [257, 91] width 361 height 61
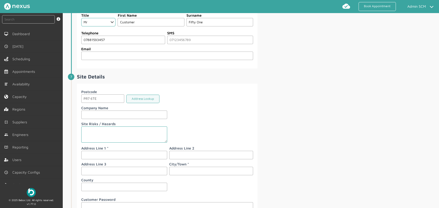
scroll to position [558, 0]
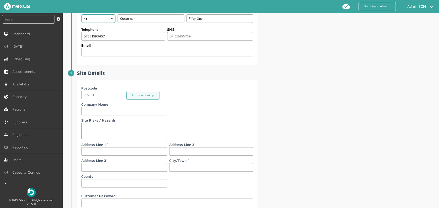
click at [90, 151] on input "text" at bounding box center [124, 151] width 86 height 8
type input "Customer Road"
type input "[PERSON_NAME]"
click at [84, 150] on input "Customer Road" at bounding box center [124, 151] width 86 height 8
type input "[STREET_ADDRESS]"
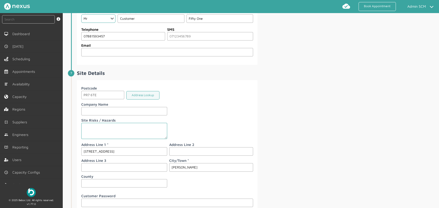
click at [315, 141] on div "Postcode PR7 6TE Address Lookup Company Name Site Risks / Hazards Address Line …" at bounding box center [257, 166] width 361 height 173
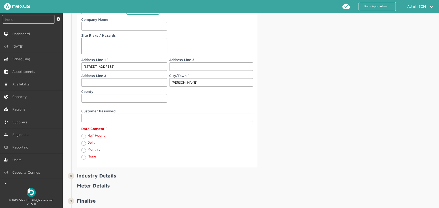
scroll to position [644, 0]
click at [87, 141] on label "Daily" at bounding box center [91, 142] width 8 height 4
click at [83, 141] on input "Daily" at bounding box center [83, 142] width 4 height 5
radio input "true"
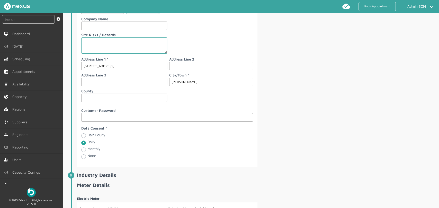
click at [344, 120] on div "Postcode PR7 6TE Address Lookup Company Name Site Risks / Hazards Address Line …" at bounding box center [257, 81] width 361 height 173
click at [299, 130] on div "Postcode PR7 6TE Address Lookup Company Name Site Risks / Hazards Address Line …" at bounding box center [257, 81] width 361 height 173
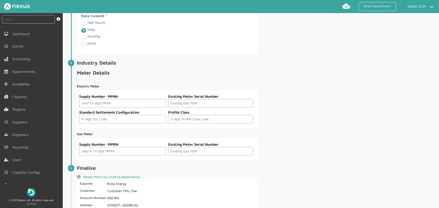
scroll to position [758, 0]
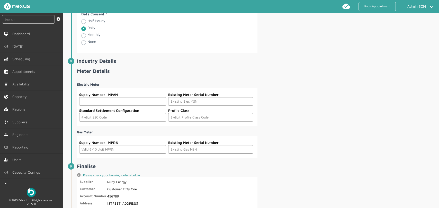
click at [91, 99] on input "text" at bounding box center [122, 101] width 87 height 8
paste input "2302000000086"
type input "2302000000086"
click at [176, 100] on input "text" at bounding box center [210, 101] width 85 height 8
paste input "M000000051"
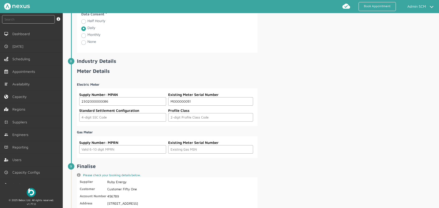
type input "M000000051"
click at [303, 109] on div "Electric Meter Supply Number: MPAN 2302000000086 Existing Meter Serial Number M…" at bounding box center [257, 118] width 361 height 80
click at [136, 113] on input "text" at bounding box center [122, 117] width 87 height 8
type input "0393"
click at [179, 116] on input "text" at bounding box center [210, 117] width 85 height 8
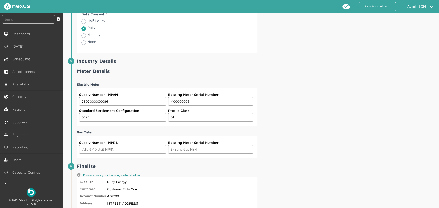
type input "01"
click at [280, 112] on div "Electric Meter Supply Number: MPAN 2302000000086 Existing Meter Serial Number M…" at bounding box center [257, 118] width 361 height 80
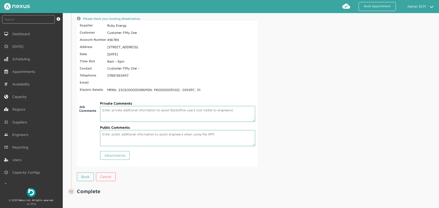
scroll to position [915, 0]
click at [81, 174] on link "Book" at bounding box center [85, 176] width 17 height 9
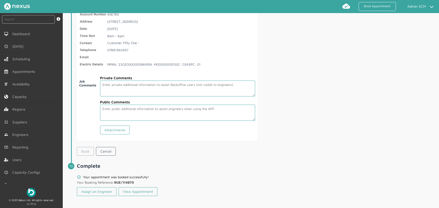
scroll to position [939, 0]
click at [87, 187] on link "Assign an Engineer" at bounding box center [97, 191] width 40 height 9
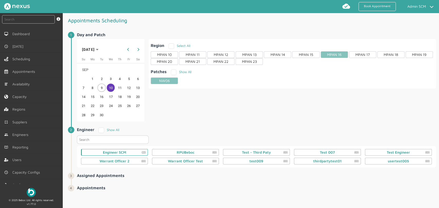
click at [121, 153] on div "Engineer SCM (2)" at bounding box center [114, 153] width 23 height 4
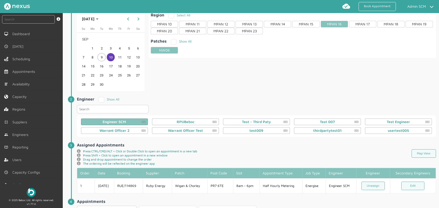
scroll to position [87, 0]
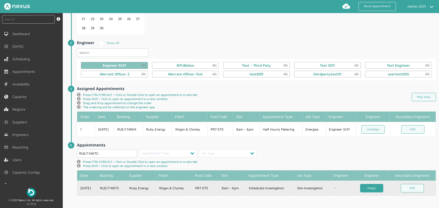
click at [368, 186] on link "Assign" at bounding box center [371, 188] width 23 height 8
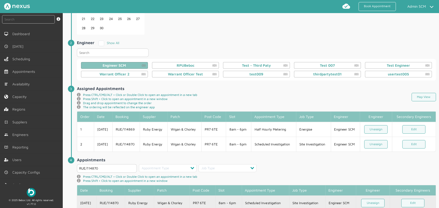
click at [149, 187] on td "Ruby Energy" at bounding box center [139, 203] width 29 height 15
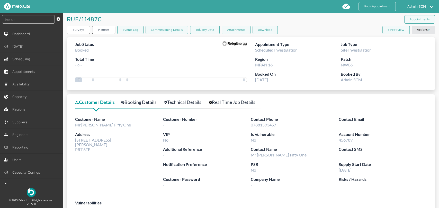
click at [189, 105] on link "Technical Details" at bounding box center [185, 102] width 43 height 7
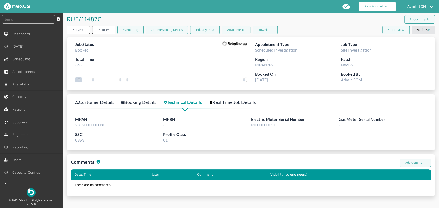
click at [374, 11] on link "Book Appointment" at bounding box center [376, 6] width 37 height 9
